Goal: Task Accomplishment & Management: Manage account settings

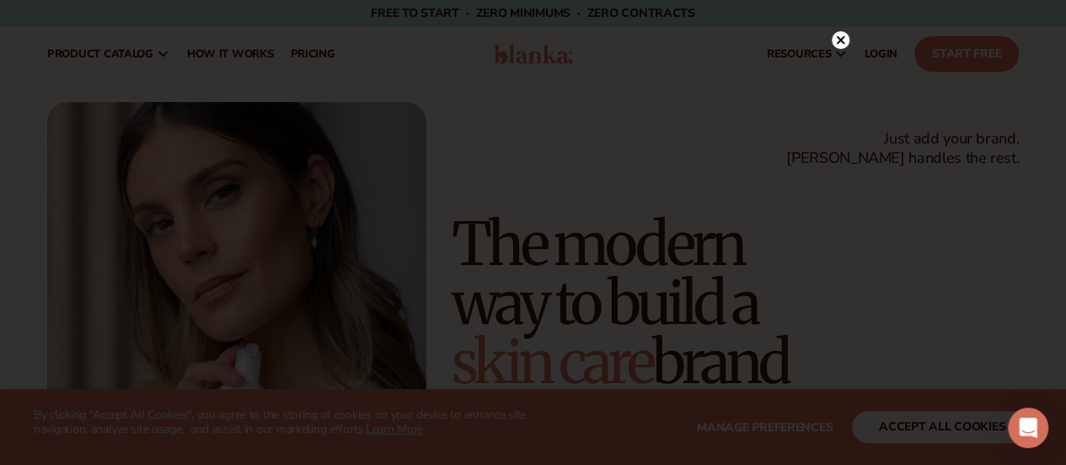
click at [845, 37] on circle at bounding box center [841, 40] width 18 height 18
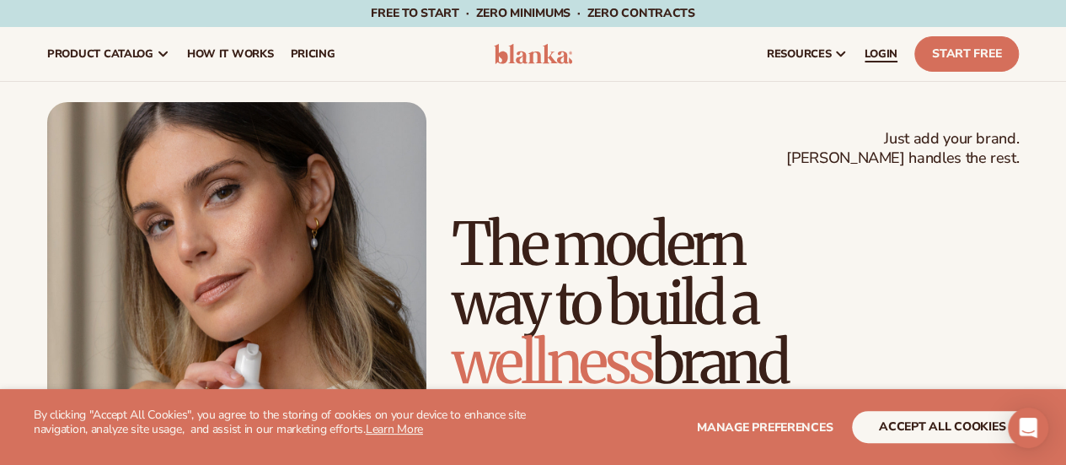
click at [884, 49] on span "LOGIN" at bounding box center [881, 53] width 33 height 13
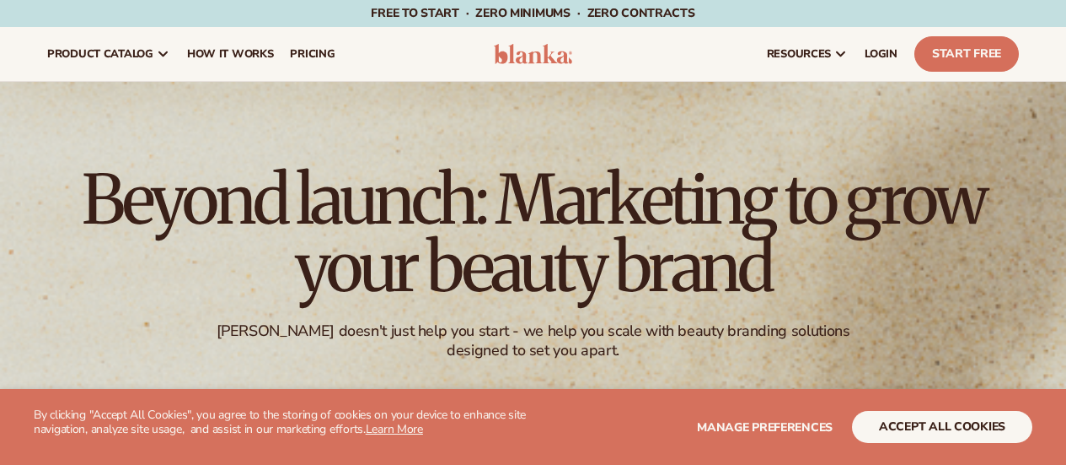
scroll to position [169, 0]
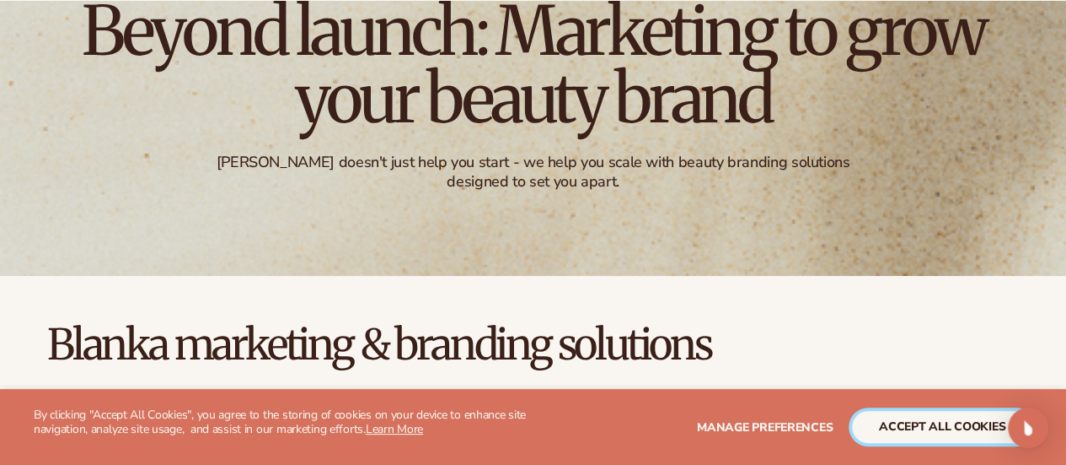
click at [982, 429] on button "accept all cookies" at bounding box center [942, 427] width 180 height 32
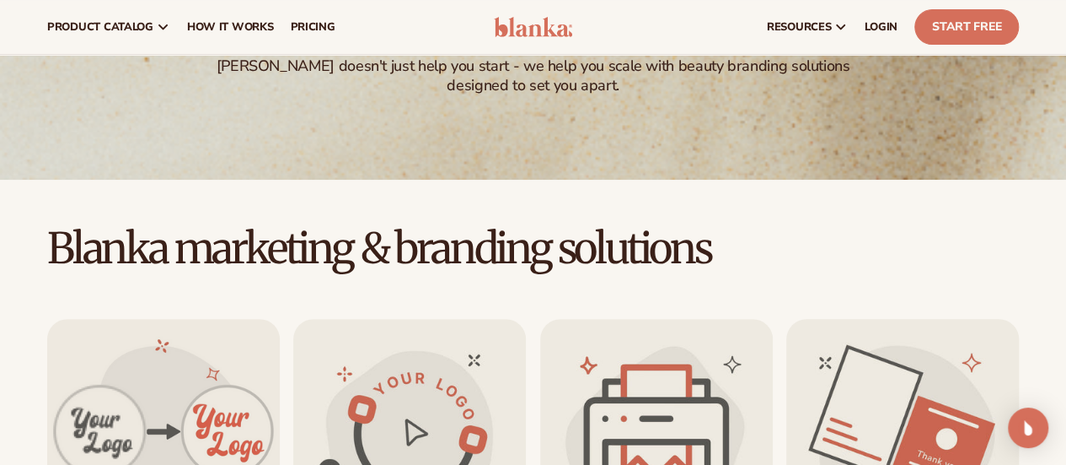
scroll to position [0, 0]
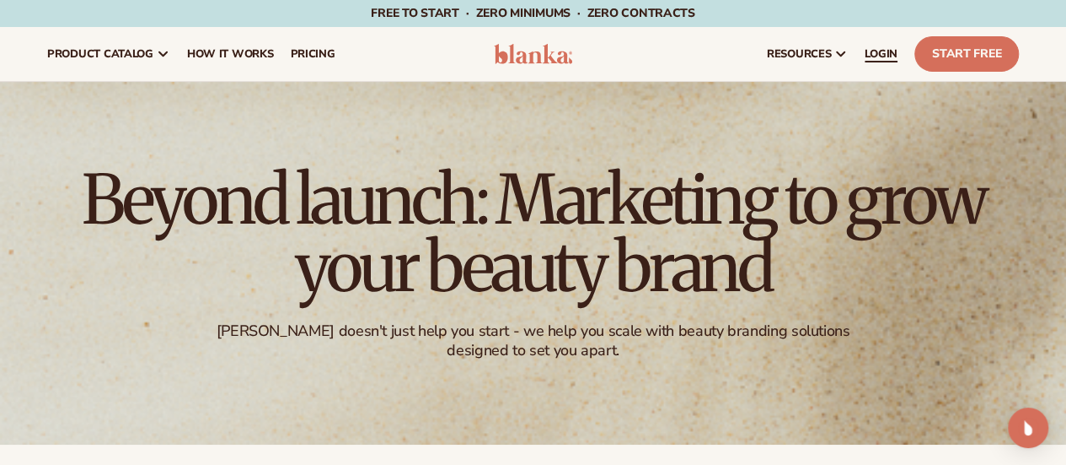
click at [885, 51] on span "LOGIN" at bounding box center [881, 53] width 33 height 13
